Goal: Task Accomplishment & Management: Manage account settings

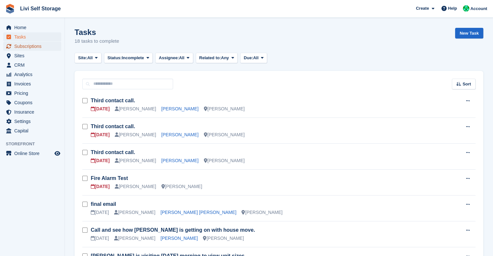
click at [22, 46] on span "Subscriptions" at bounding box center [33, 46] width 39 height 9
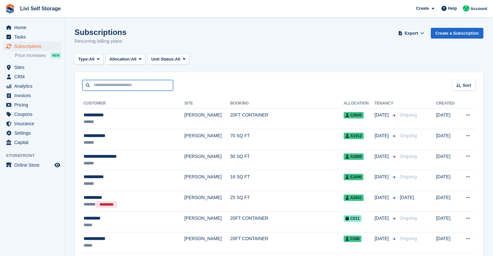
click at [122, 81] on input "text" at bounding box center [127, 85] width 91 height 11
type input "*****"
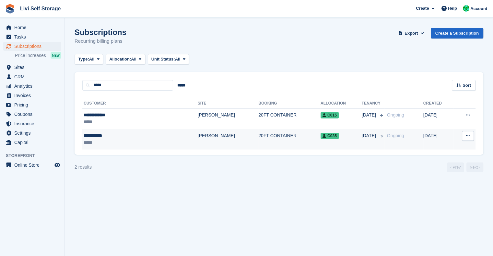
click at [111, 136] on div "**********" at bounding box center [118, 136] width 69 height 7
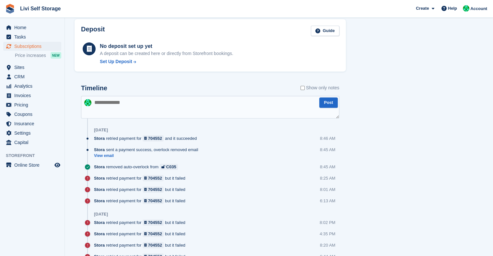
scroll to position [349, 0]
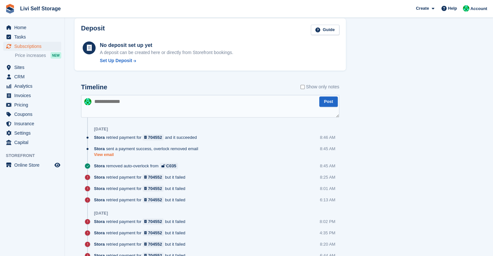
click at [111, 154] on link "View email" at bounding box center [147, 155] width 107 height 6
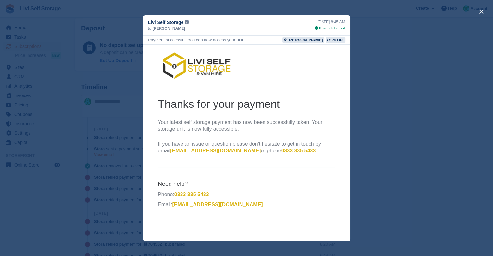
scroll to position [0, 0]
click at [450, 131] on div "close" at bounding box center [246, 128] width 493 height 256
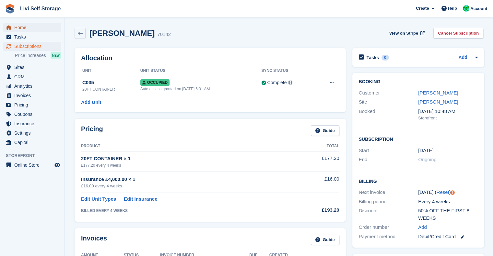
click at [19, 28] on span "Home" at bounding box center [33, 27] width 39 height 9
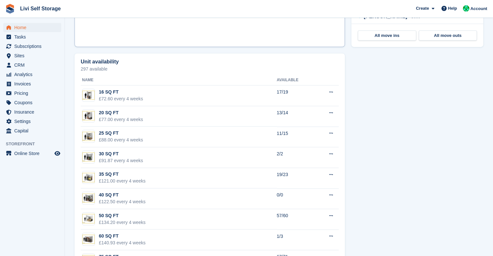
scroll to position [335, 0]
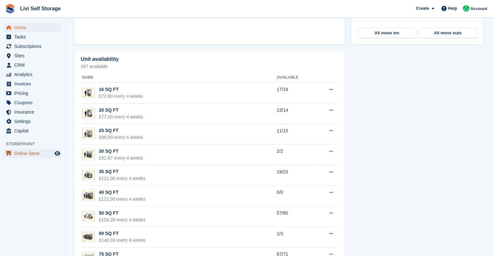
click at [21, 152] on span "Online Store" at bounding box center [33, 153] width 39 height 9
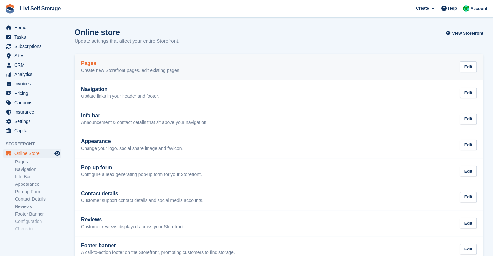
click at [245, 62] on div "Pages Create new Storefront pages, edit existing pages. Edit" at bounding box center [279, 67] width 396 height 13
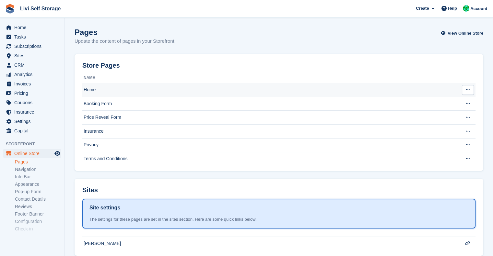
click at [117, 83] on td "Home" at bounding box center [268, 90] width 373 height 14
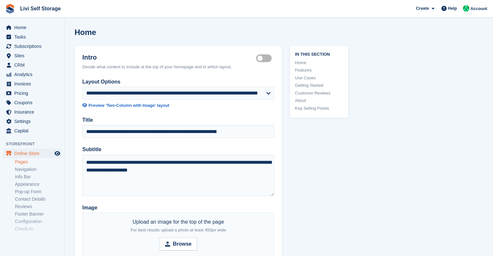
click at [27, 180] on link "Info Bar" at bounding box center [38, 177] width 46 height 6
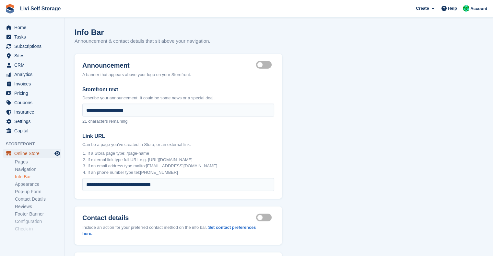
click at [28, 155] on span "Online Store" at bounding box center [33, 153] width 39 height 9
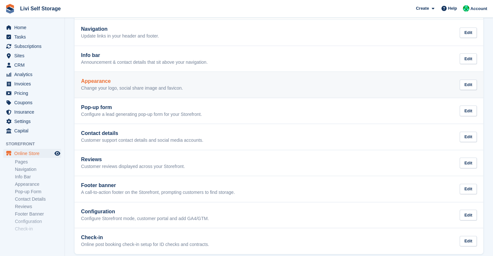
scroll to position [68, 0]
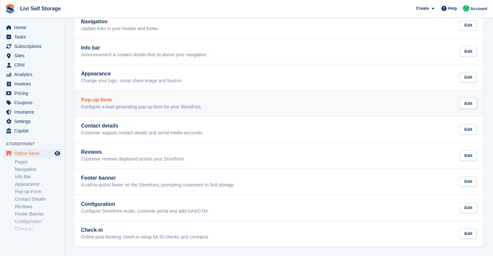
click at [127, 104] on p "Configure a lead generating pop-up form for your Storefront." at bounding box center [141, 107] width 121 height 6
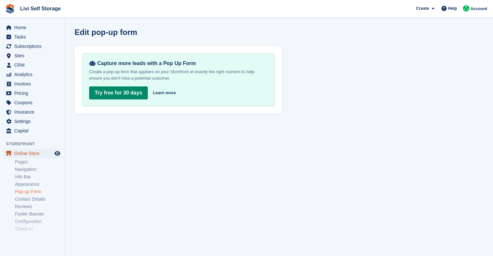
click at [31, 155] on span "Online Store" at bounding box center [33, 153] width 39 height 9
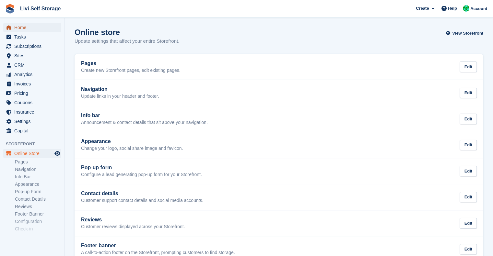
click at [21, 26] on span "Home" at bounding box center [33, 27] width 39 height 9
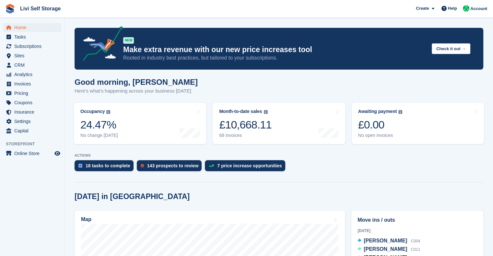
scroll to position [10, 0]
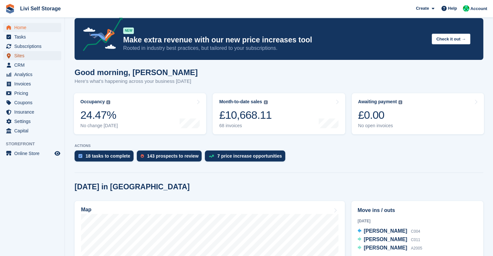
click at [22, 56] on span "Sites" at bounding box center [33, 55] width 39 height 9
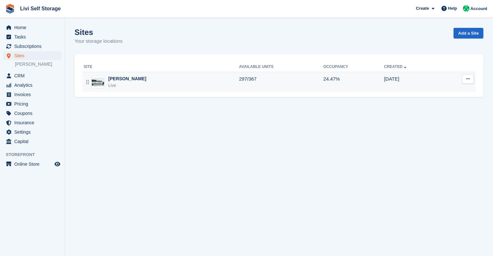
click at [138, 78] on div "Livingston Live" at bounding box center [161, 82] width 155 height 13
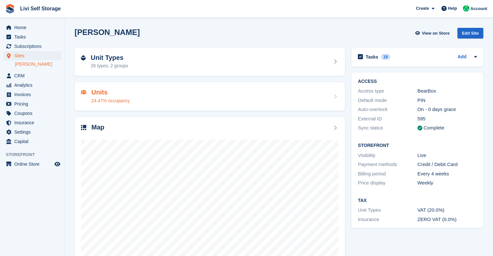
click at [109, 97] on div "Units 24.47% occupancy" at bounding box center [110, 97] width 38 height 16
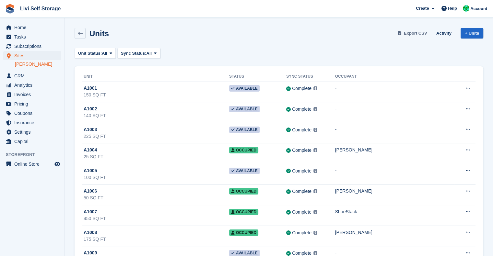
click at [425, 34] on span "Export CSV" at bounding box center [415, 33] width 23 height 6
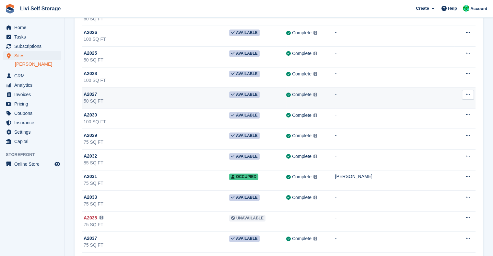
scroll to position [896, 0]
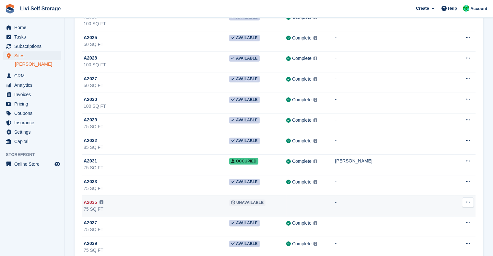
click at [139, 199] on div "A2035 This unit will not be synced until a BearBox Number has been added." at bounding box center [157, 202] width 146 height 7
